Goal: Register for event/course

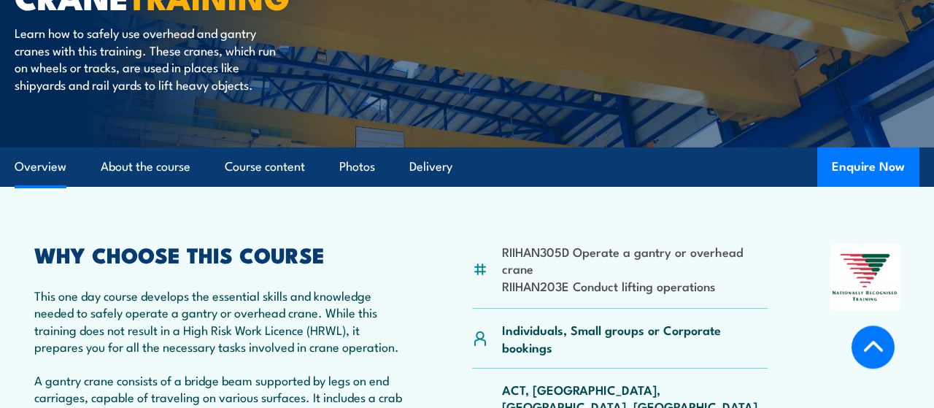
scroll to position [228, 0]
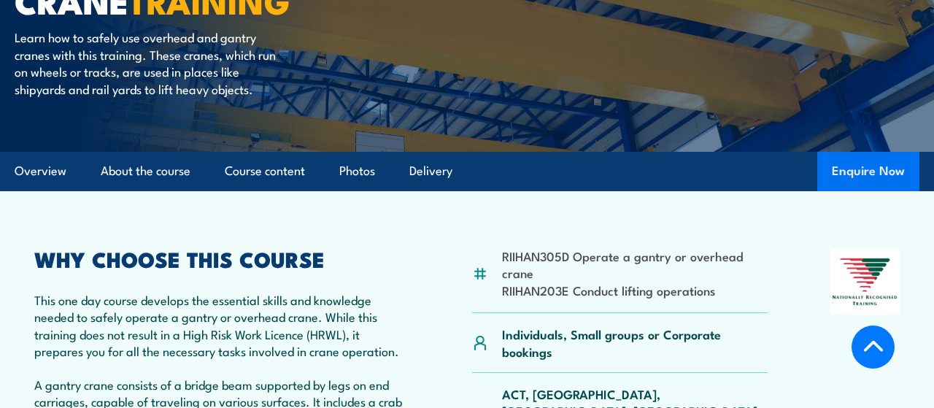
click at [872, 169] on button "Enquire Now" at bounding box center [868, 171] width 102 height 39
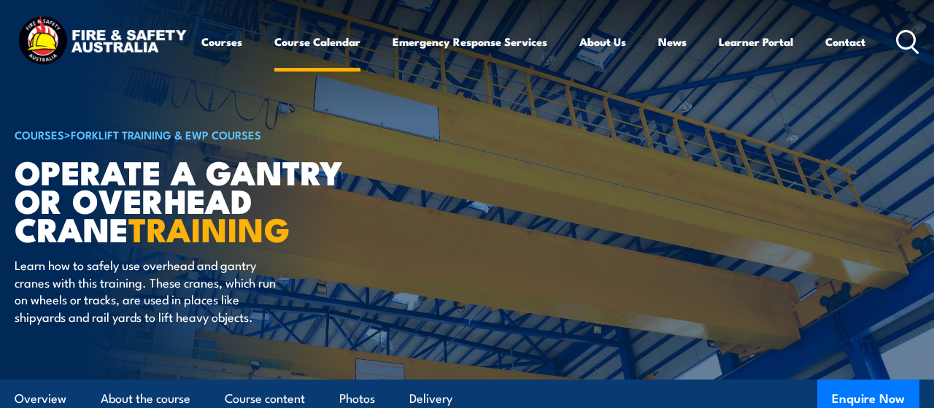
click at [310, 44] on link "Course Calendar" at bounding box center [317, 41] width 86 height 35
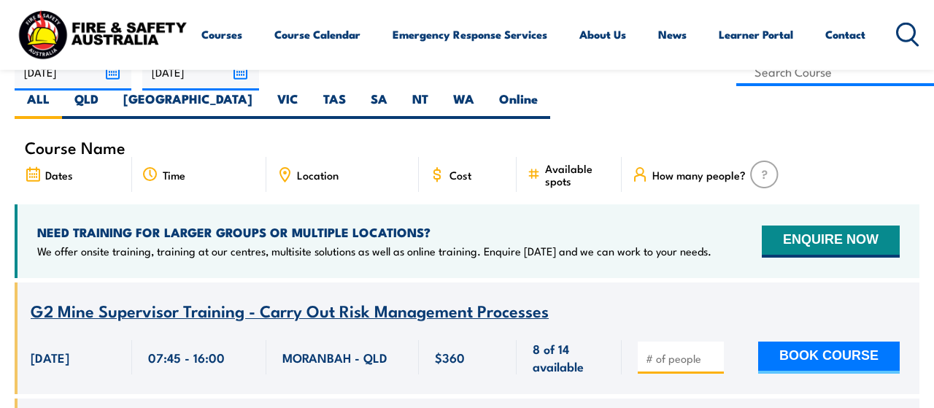
scroll to position [379, 0]
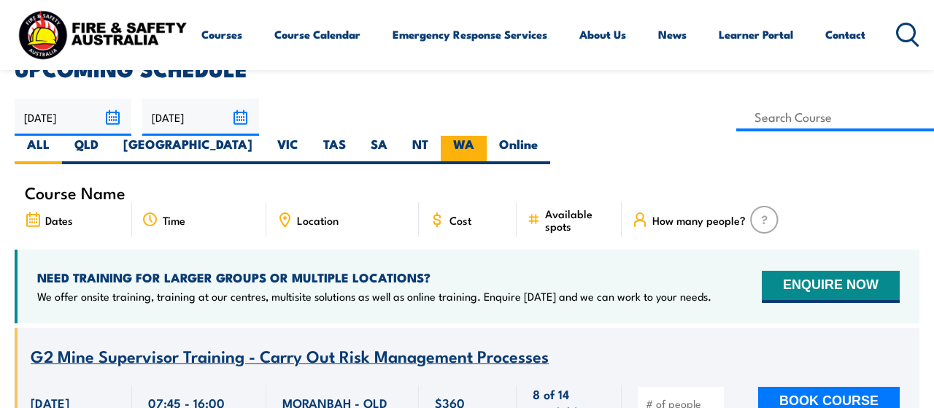
click at [487, 136] on label "WA" at bounding box center [464, 150] width 46 height 28
click at [484, 136] on input "WA" at bounding box center [478, 140] width 9 height 9
radio input "true"
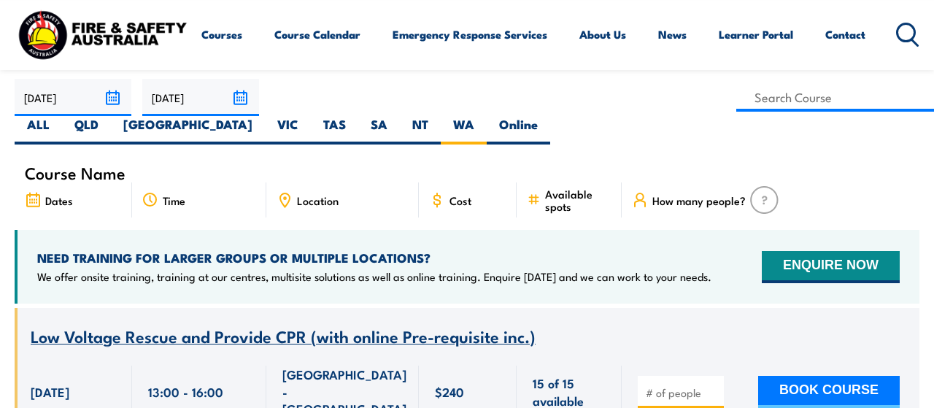
scroll to position [364, 0]
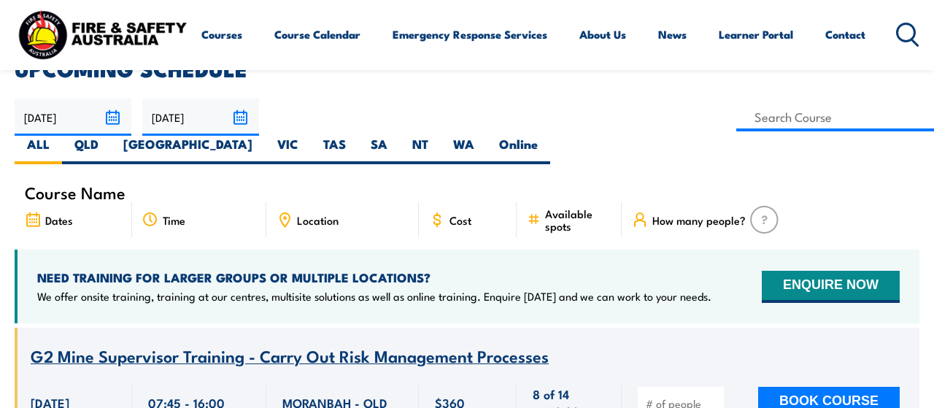
scroll to position [379, 0]
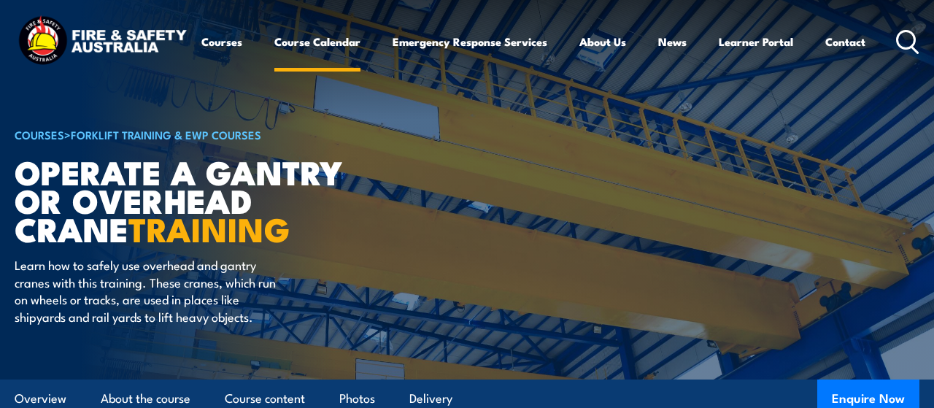
click at [331, 44] on link "Course Calendar" at bounding box center [317, 41] width 86 height 35
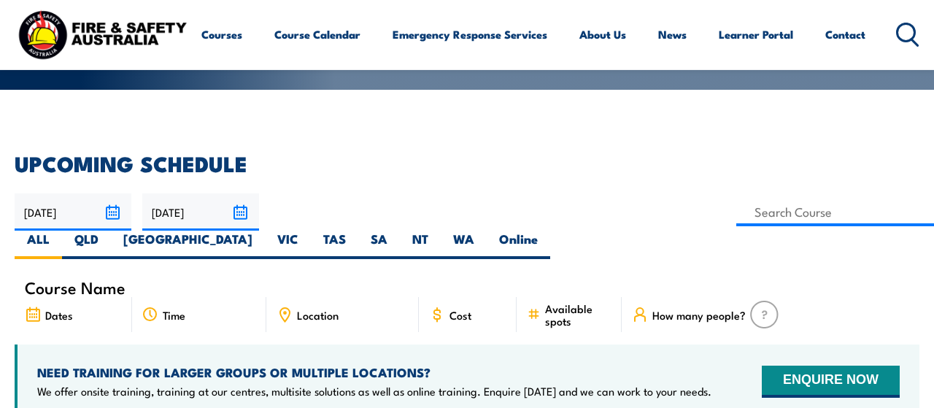
scroll to position [303, 0]
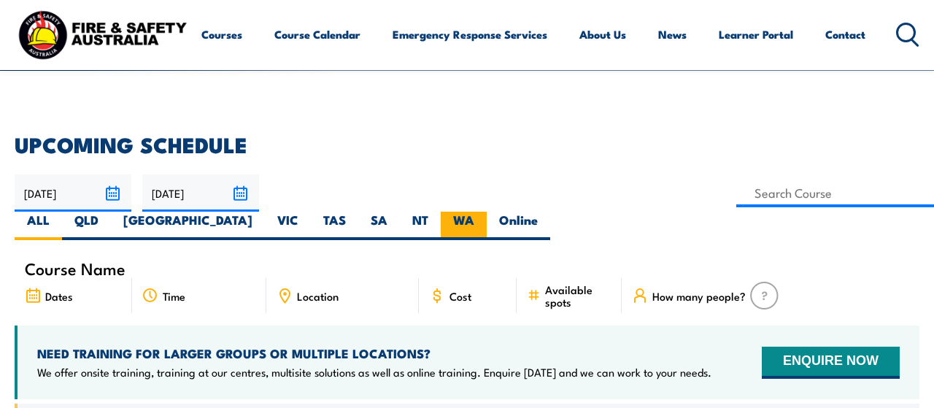
click at [487, 212] on label "WA" at bounding box center [464, 226] width 46 height 28
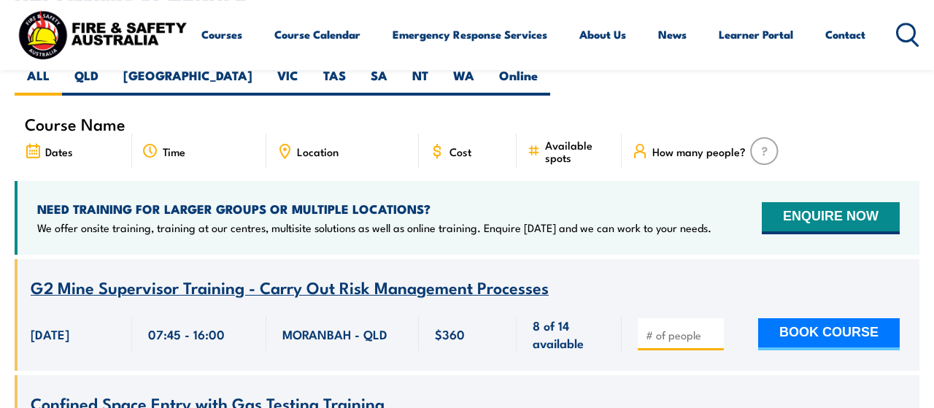
scroll to position [455, 0]
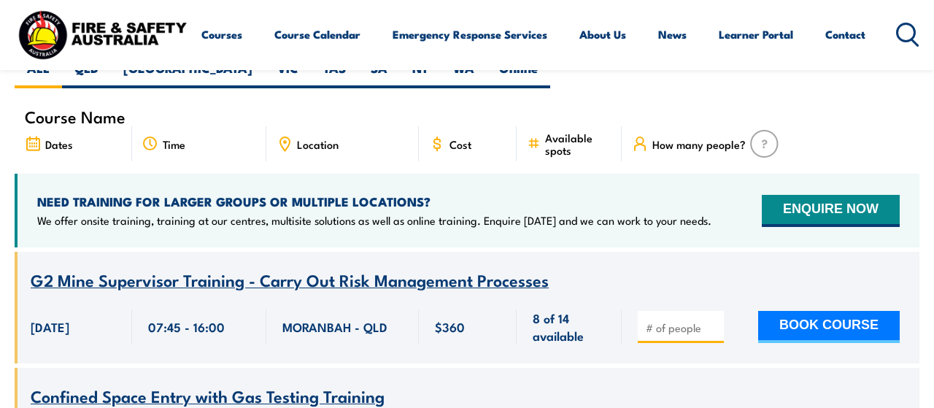
click at [905, 37] on icon at bounding box center [907, 35] width 23 height 24
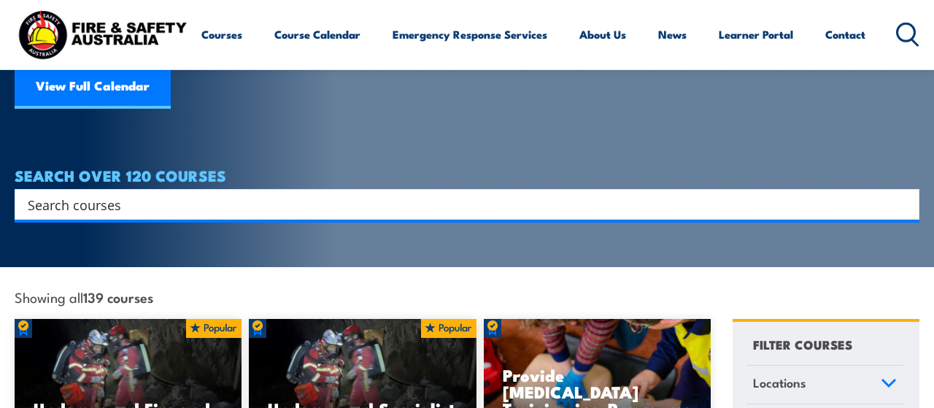
scroll to position [228, 0]
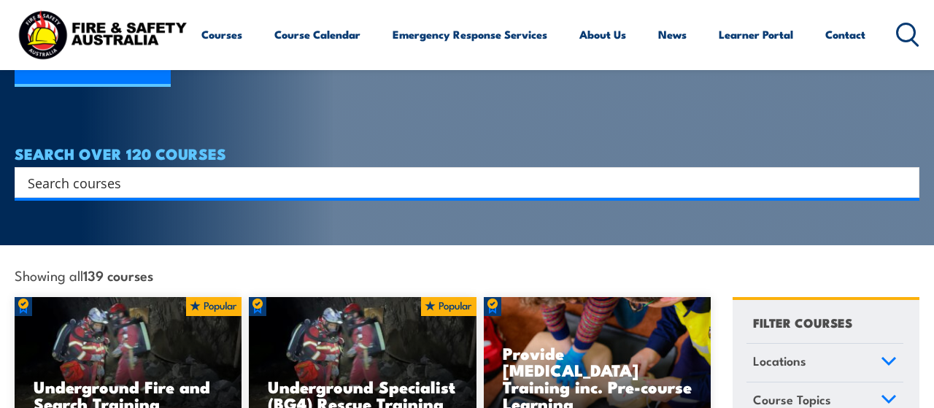
click at [166, 171] on input "Search input" at bounding box center [457, 182] width 859 height 22
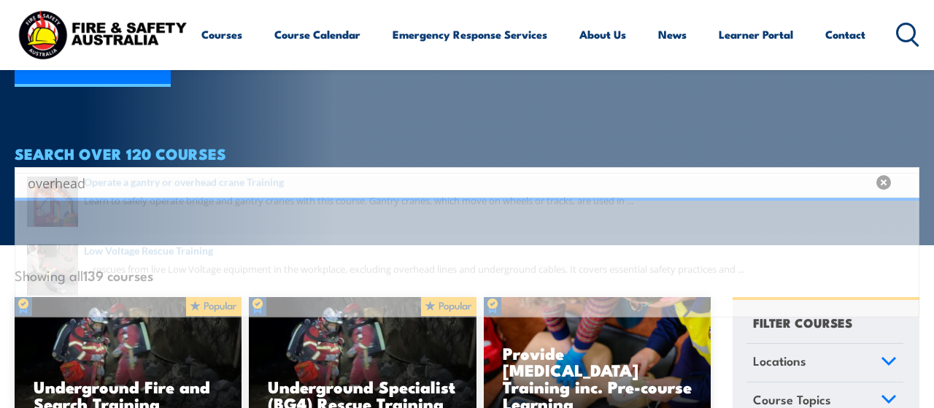
type input "overhead"
click at [169, 207] on span at bounding box center [467, 226] width 896 height 69
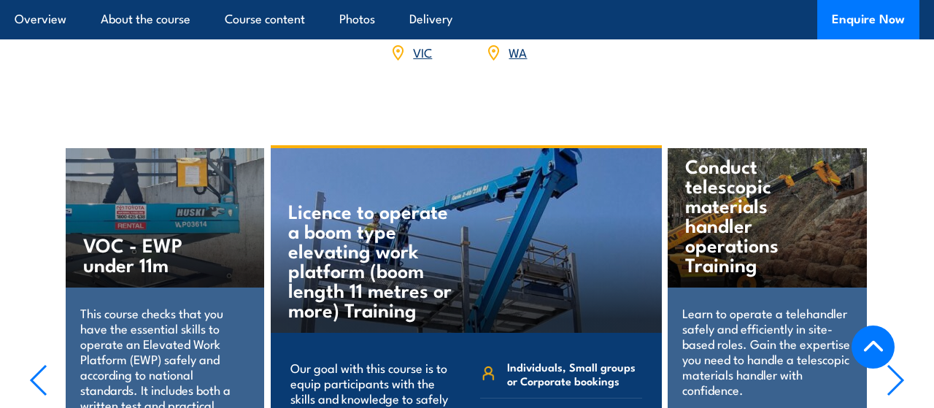
scroll to position [1821, 0]
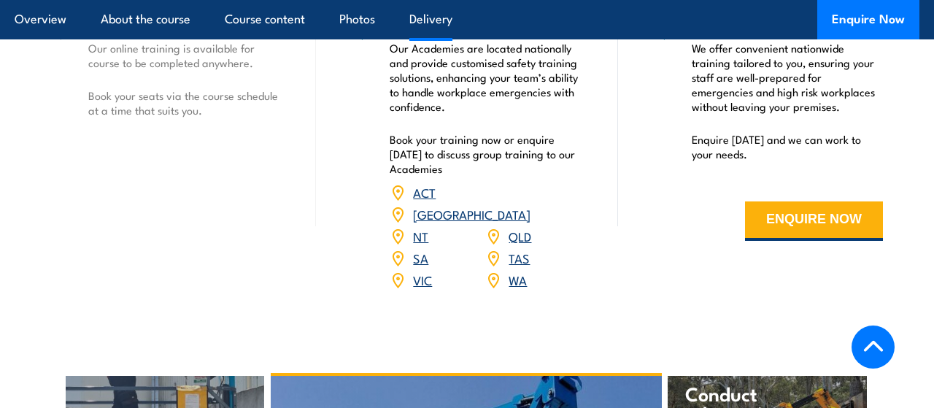
click at [511, 271] on link "WA" at bounding box center [517, 280] width 18 height 18
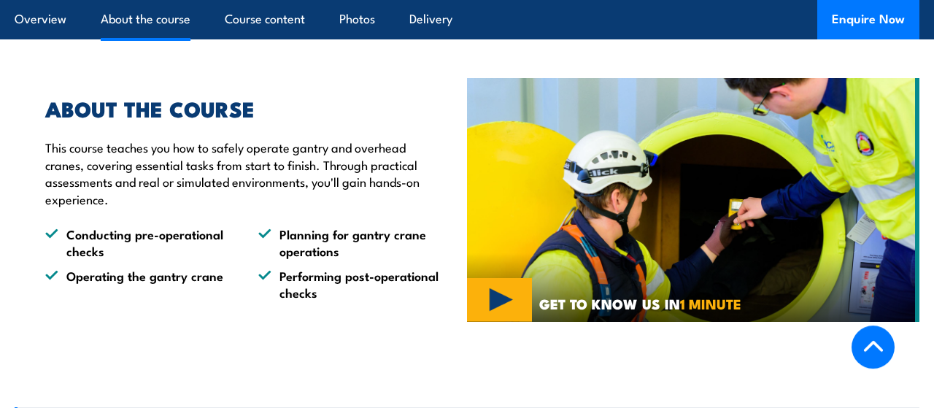
scroll to position [835, 0]
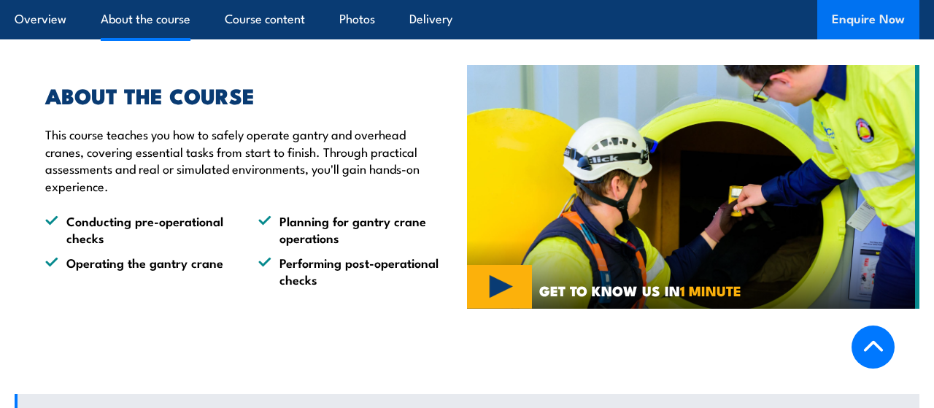
click at [891, 18] on button "Enquire Now" at bounding box center [868, 19] width 102 height 39
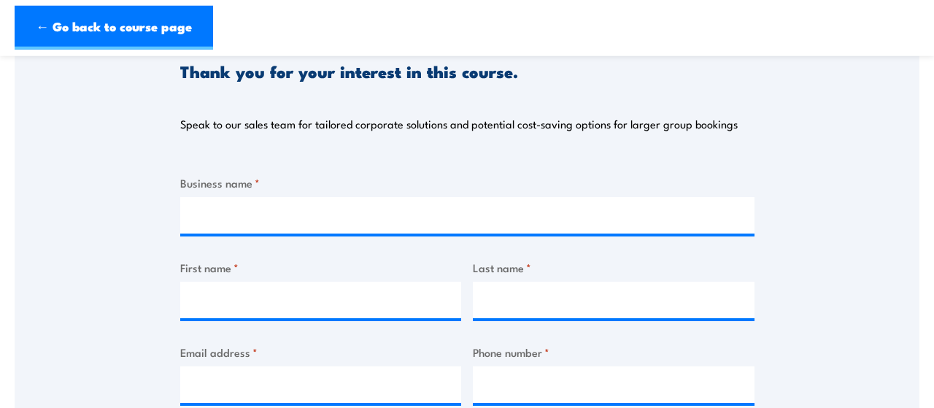
scroll to position [152, 0]
